Goal: Information Seeking & Learning: Understand process/instructions

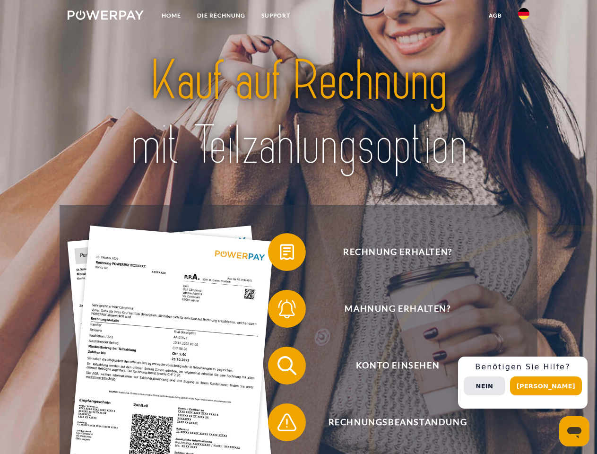
click at [105, 17] on img at bounding box center [106, 14] width 76 height 9
click at [524, 17] on img at bounding box center [523, 13] width 11 height 11
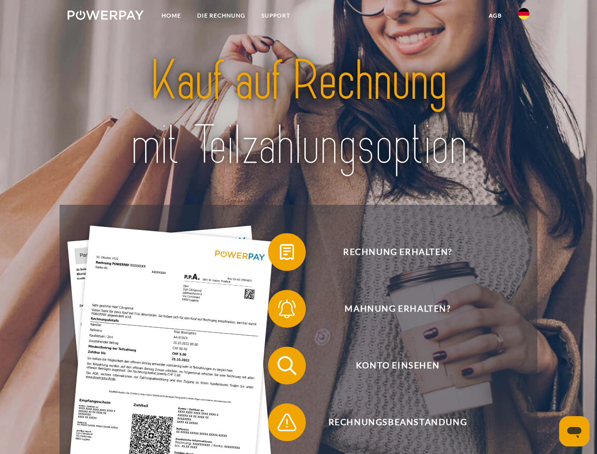
click at [495, 16] on link "agb" at bounding box center [495, 15] width 29 height 17
click at [280, 254] on span at bounding box center [272, 251] width 47 height 47
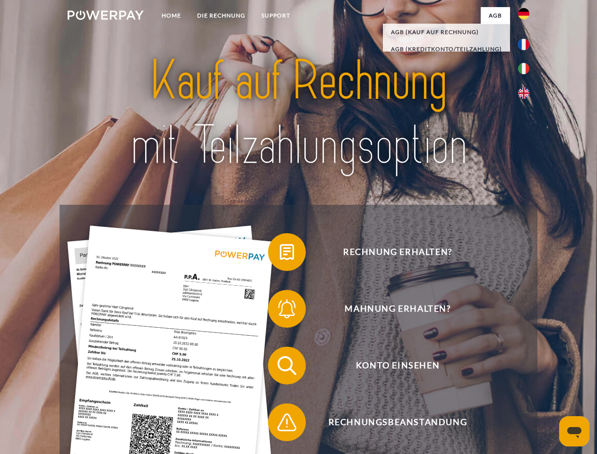
click at [280, 311] on span at bounding box center [272, 308] width 47 height 47
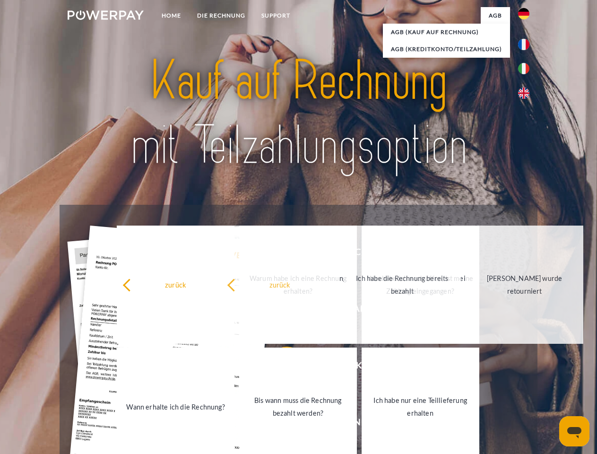
click at [280, 367] on link "Bis wann muss die Rechnung bezahlt werden?" at bounding box center [298, 406] width 118 height 118
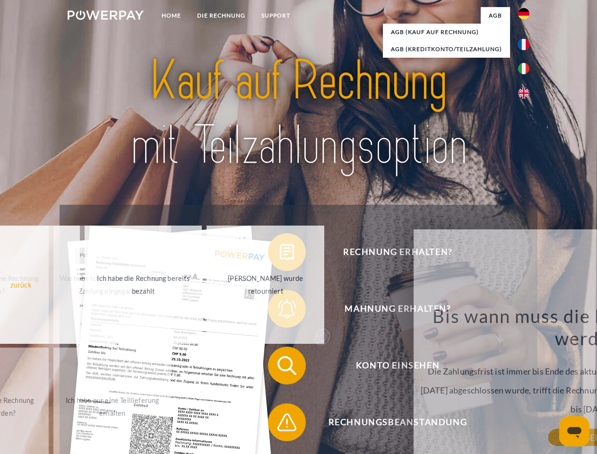
click at [280, 424] on span at bounding box center [272, 421] width 47 height 47
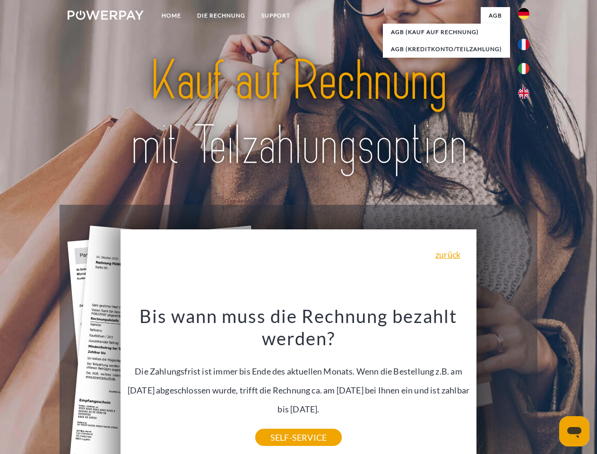
click at [526, 382] on div "Rechnung erhalten? Mahnung erhalten? Konto einsehen" at bounding box center [298, 394] width 477 height 378
click at [503, 384] on span "Konto einsehen" at bounding box center [398, 365] width 232 height 38
click at [549, 386] on header "Home DIE RECHNUNG SUPPORT" at bounding box center [298, 326] width 597 height 653
